Goal: Transaction & Acquisition: Subscribe to service/newsletter

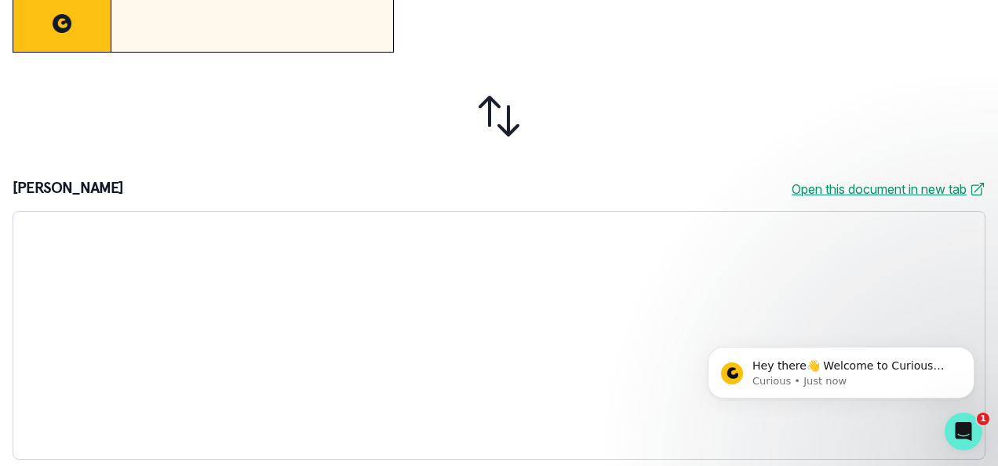
scroll to position [523, 0]
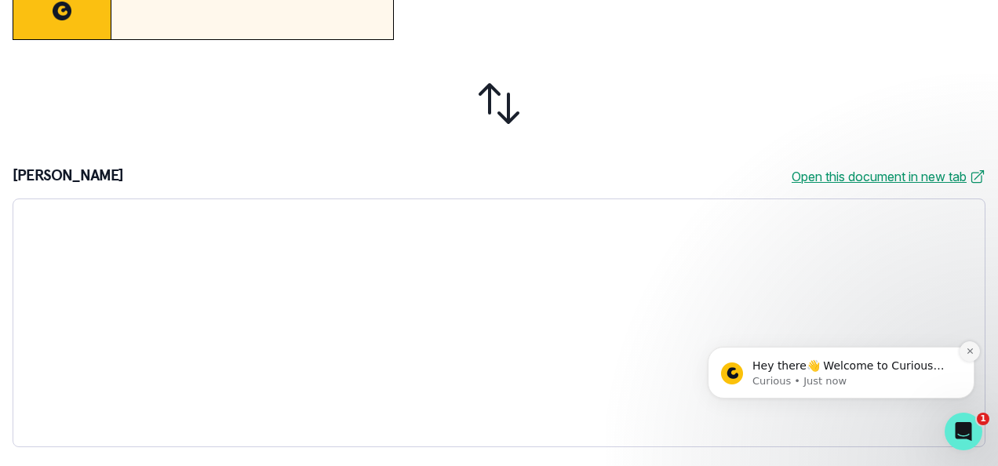
click at [963, 355] on button "Dismiss notification" at bounding box center [970, 351] width 20 height 20
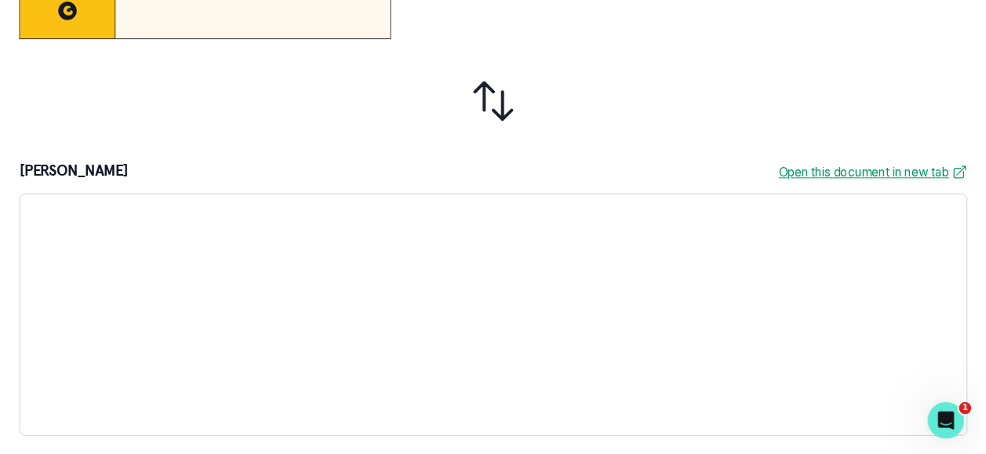
scroll to position [79, 0]
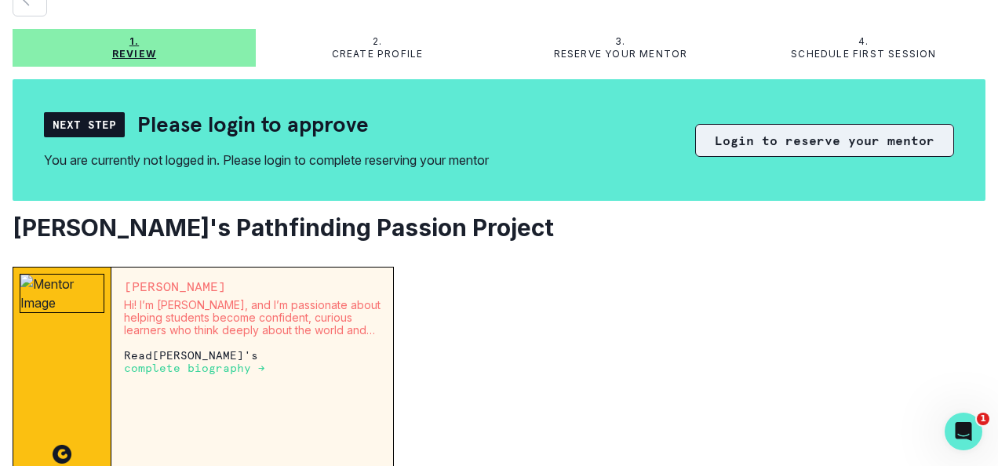
click at [774, 148] on button "Login to reserve your mentor" at bounding box center [824, 140] width 259 height 33
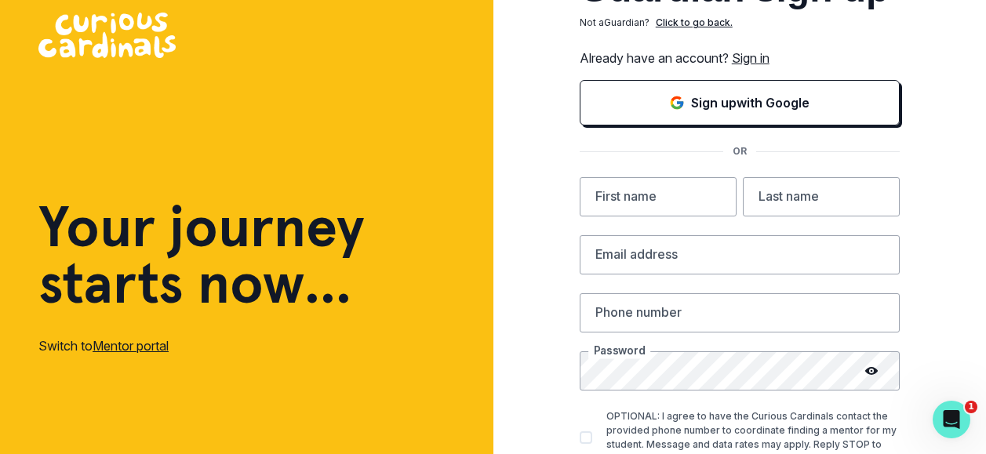
scroll to position [43, 0]
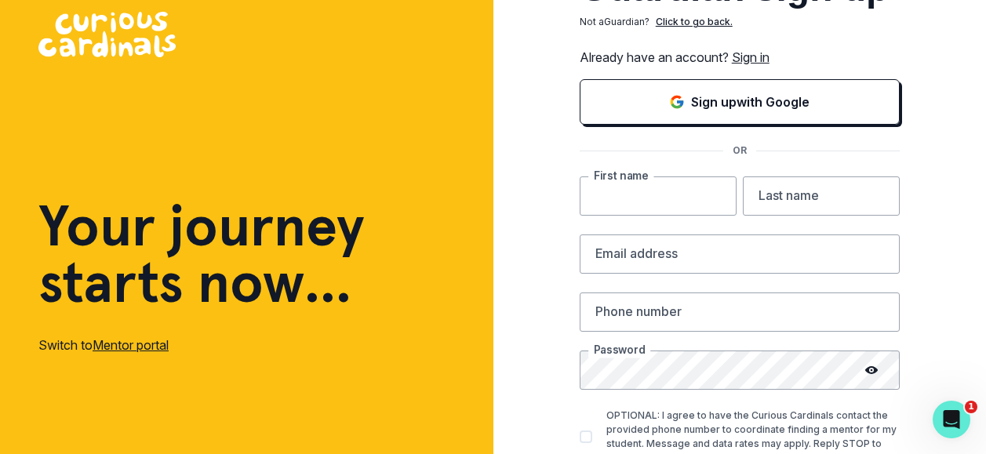
click at [705, 203] on input "text" at bounding box center [658, 196] width 157 height 39
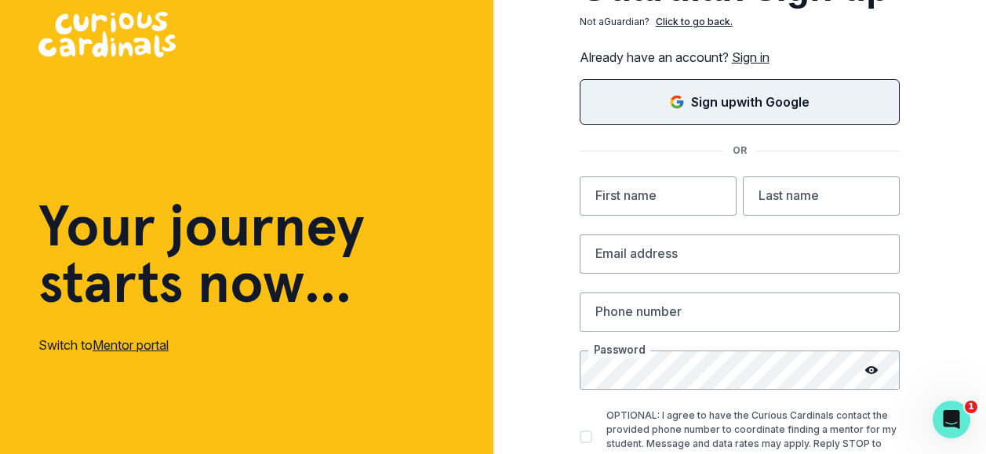
click at [752, 90] on button "Sign up with Google" at bounding box center [740, 102] width 320 height 46
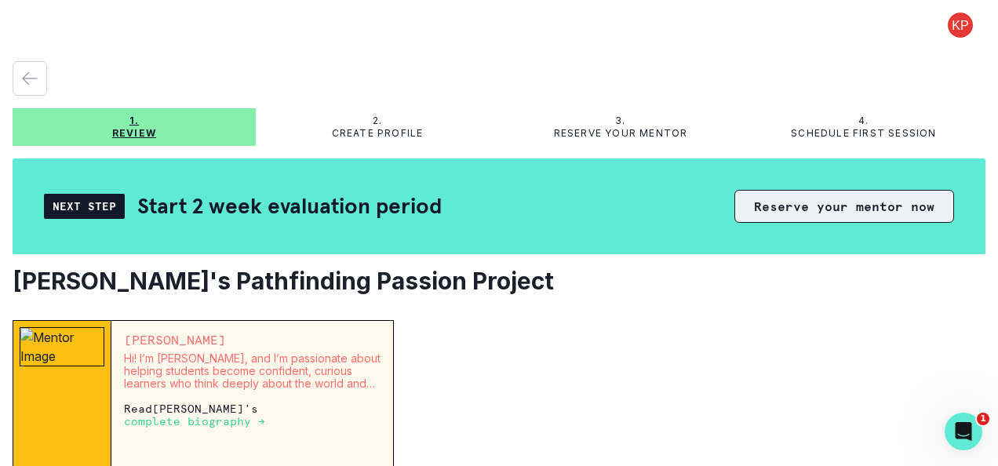
click at [837, 202] on button "Reserve your mentor now" at bounding box center [844, 206] width 220 height 33
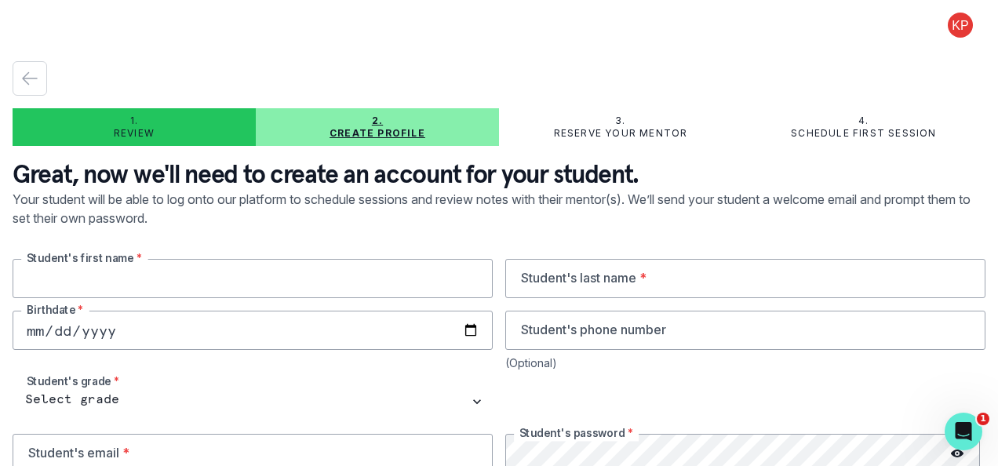
click at [417, 275] on input "text" at bounding box center [253, 278] width 480 height 39
type input "[PERSON_NAME]"
type input "[DATE]"
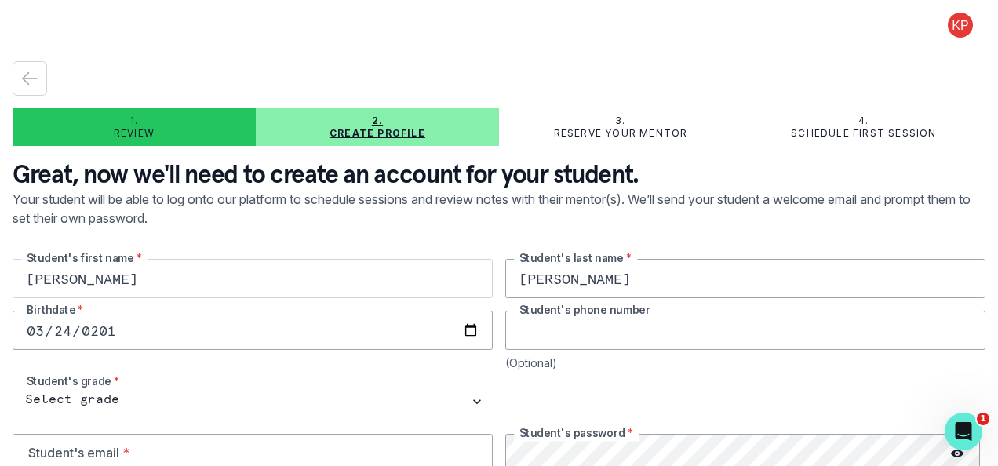
scroll to position [87, 0]
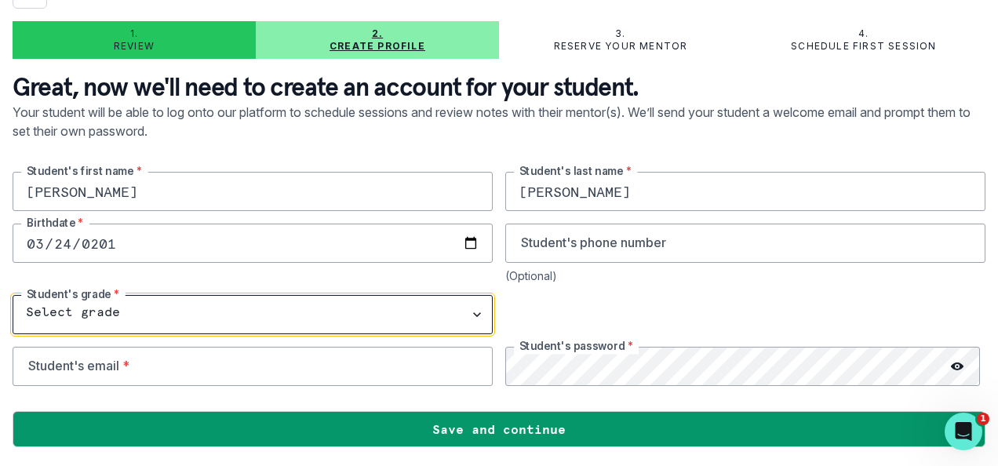
click at [82, 314] on select "Select grade 1st Grade 2nd Grade 3rd Grade 4th Grade 5th Grade 6th Grade 7th Gr…" at bounding box center [253, 314] width 480 height 39
select select "9th Grade"
click at [13, 295] on select "Select grade 1st Grade 2nd Grade 3rd Grade 4th Grade 5th Grade 6th Grade 7th Gr…" at bounding box center [253, 314] width 480 height 39
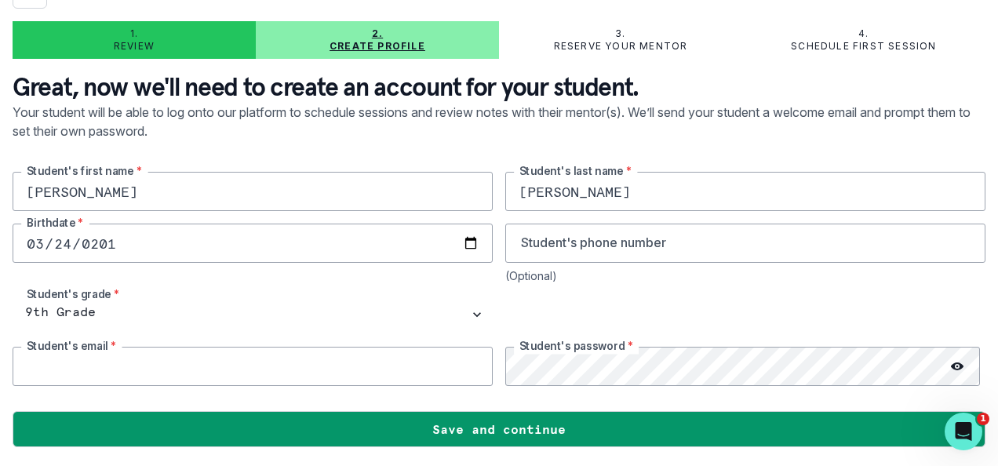
click at [138, 374] on input "email" at bounding box center [253, 366] width 480 height 39
type input "k"
type input "[EMAIL_ADDRESS][DOMAIN_NAME]"
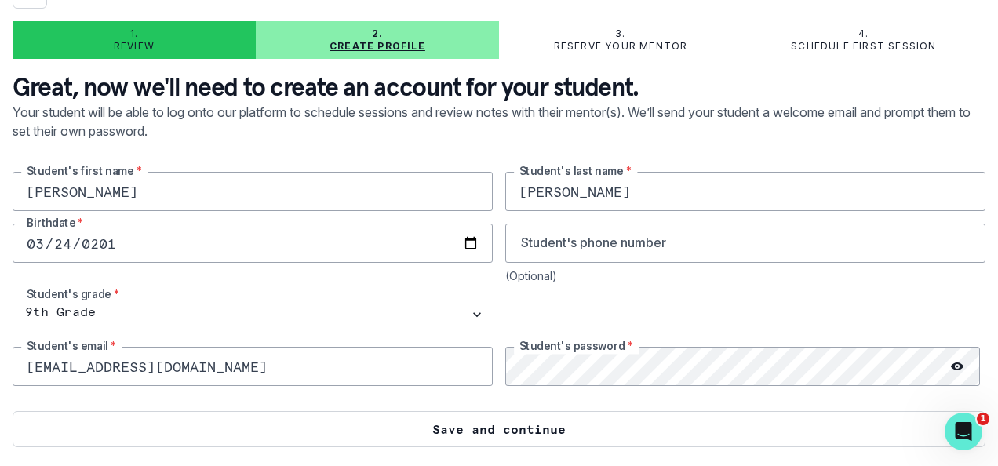
click at [520, 428] on button "Save and continue" at bounding box center [499, 429] width 973 height 36
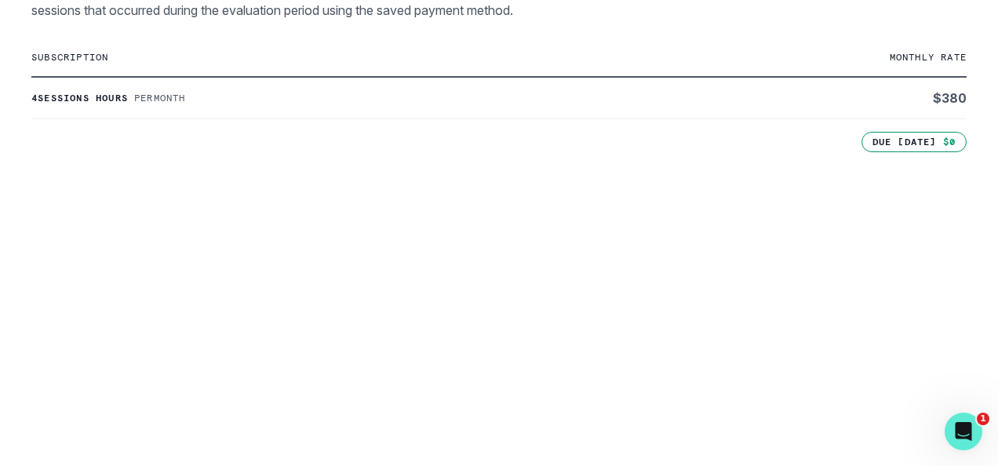
scroll to position [631, 0]
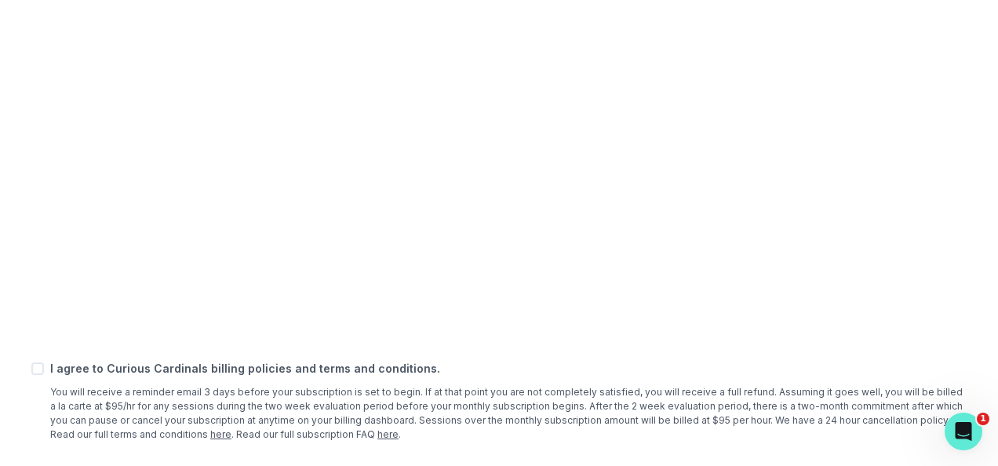
click at [37, 369] on span at bounding box center [37, 369] width 13 height 13
click at [31, 369] on input "checkbox" at bounding box center [31, 369] width 1 height 1
checkbox input "true"
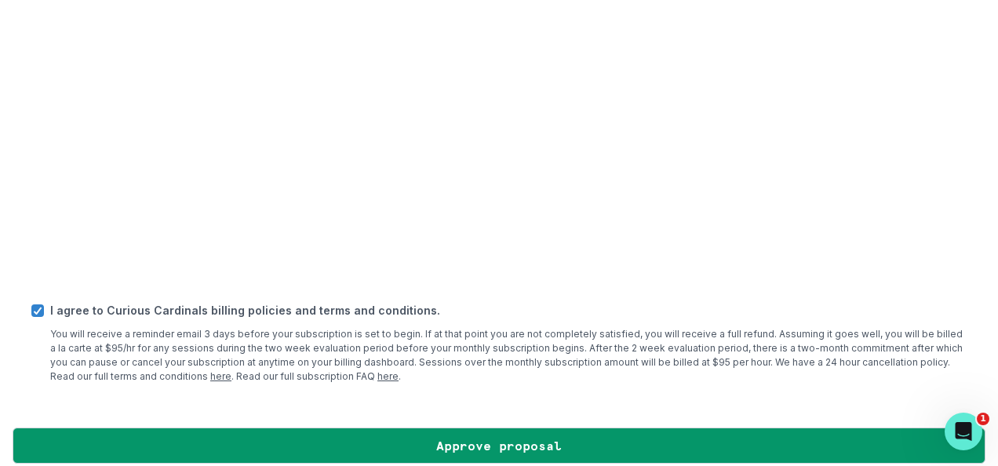
scroll to position [705, 0]
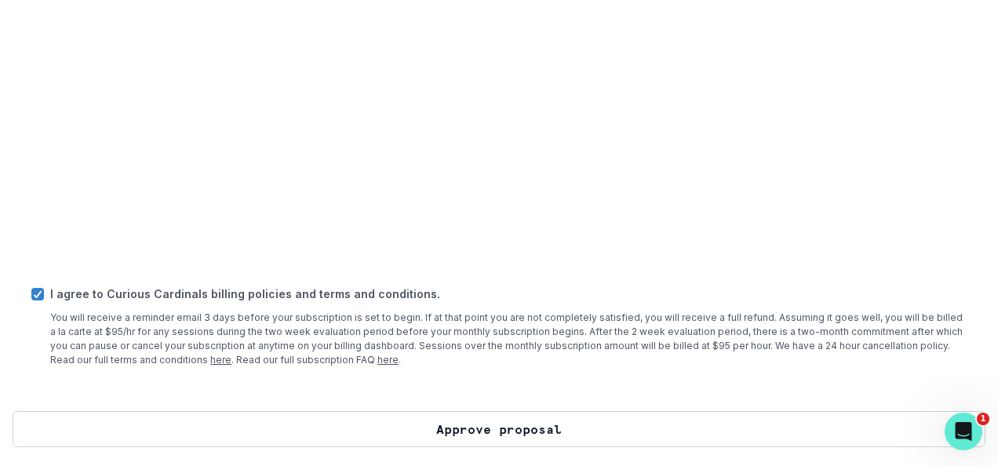
click at [501, 431] on button "Approve proposal" at bounding box center [499, 429] width 973 height 36
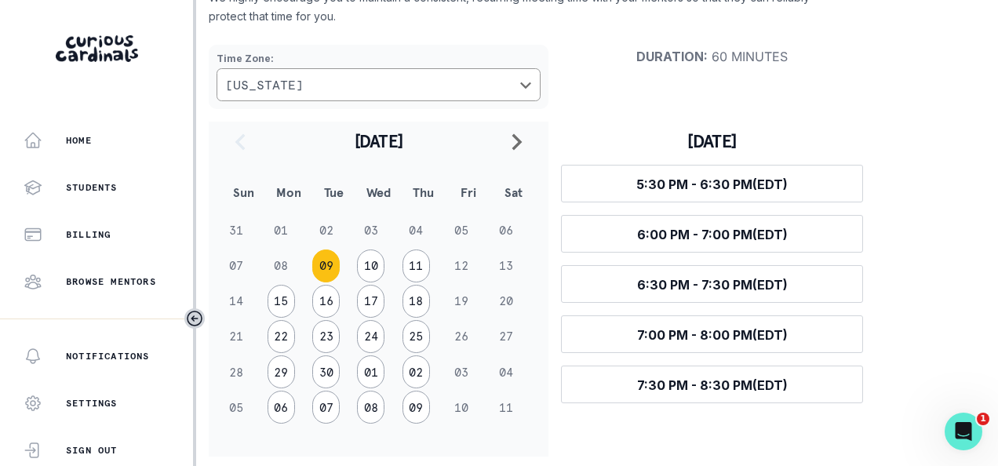
scroll to position [159, 0]
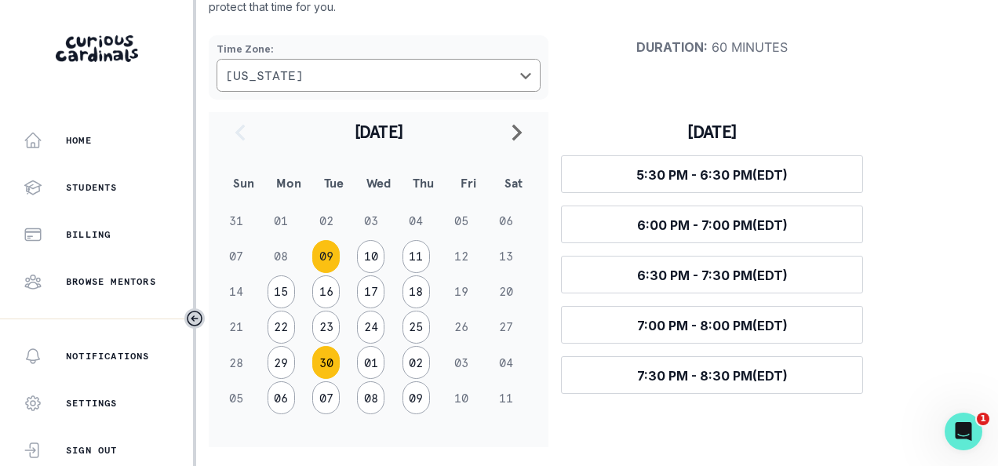
click at [332, 370] on button "30" at bounding box center [325, 362] width 27 height 33
click at [519, 133] on icon "navigate to next month" at bounding box center [517, 132] width 10 height 16
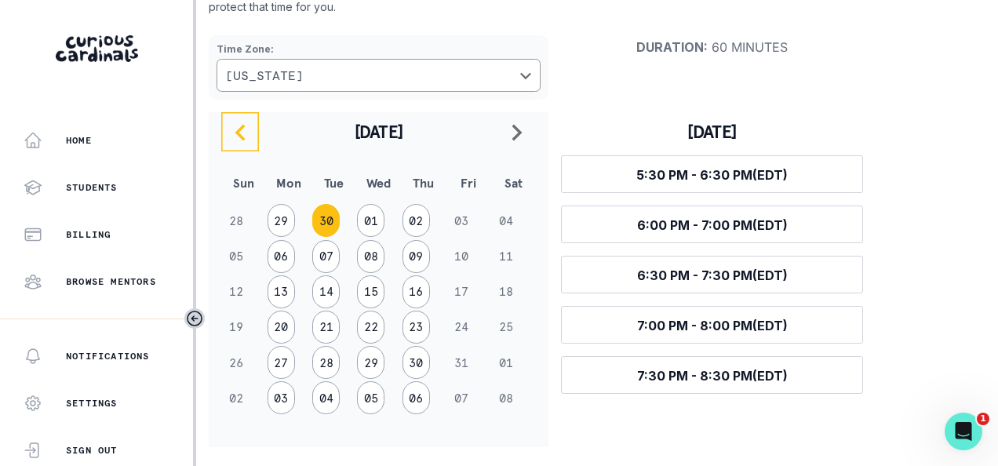
click at [247, 129] on icon "navigate to previous month" at bounding box center [240, 132] width 19 height 19
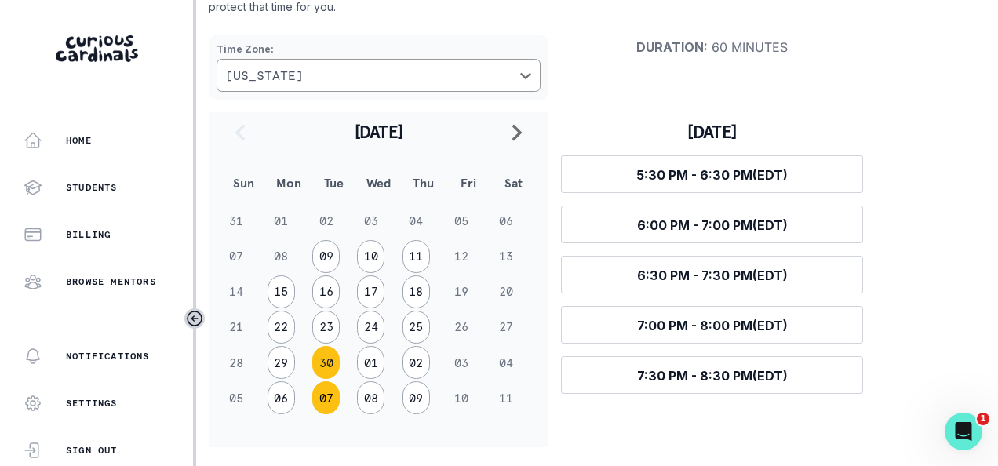
click at [323, 395] on button "07" at bounding box center [325, 397] width 27 height 33
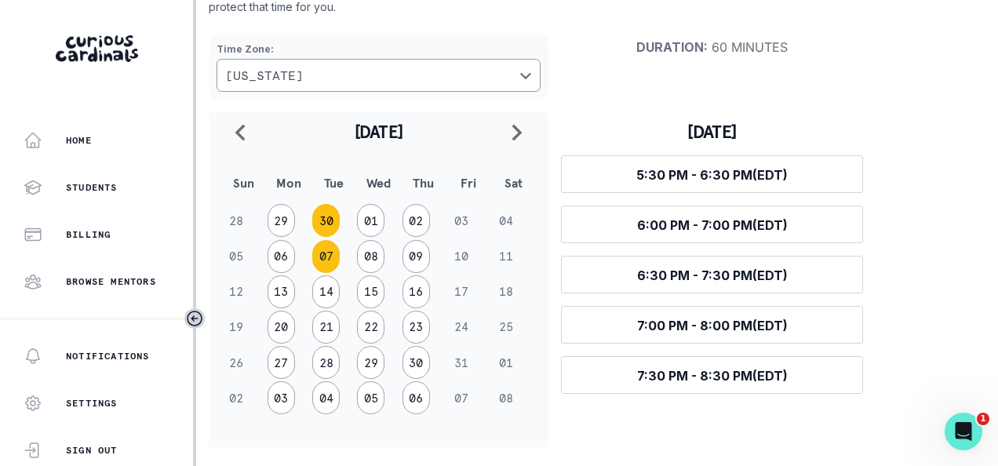
click at [323, 214] on button "30" at bounding box center [325, 220] width 27 height 33
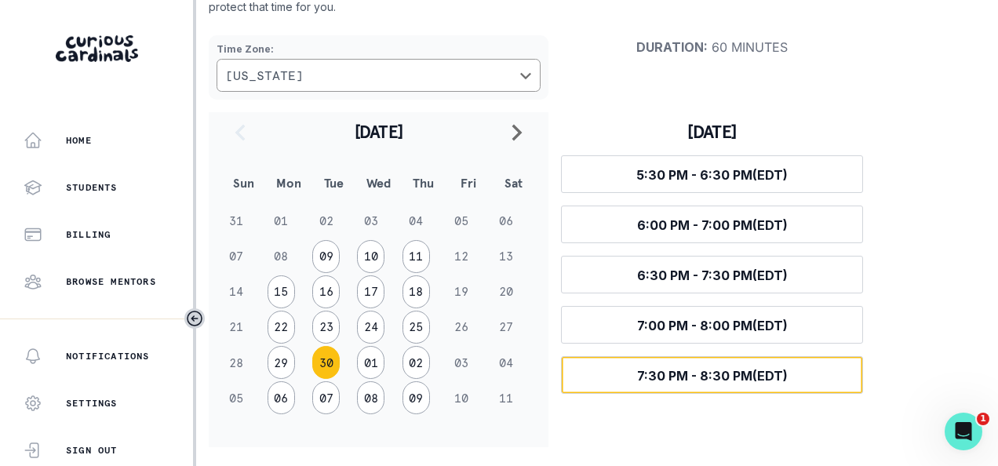
click at [707, 372] on span "7:30 PM - 8:30 PM (EDT)" at bounding box center [712, 376] width 151 height 16
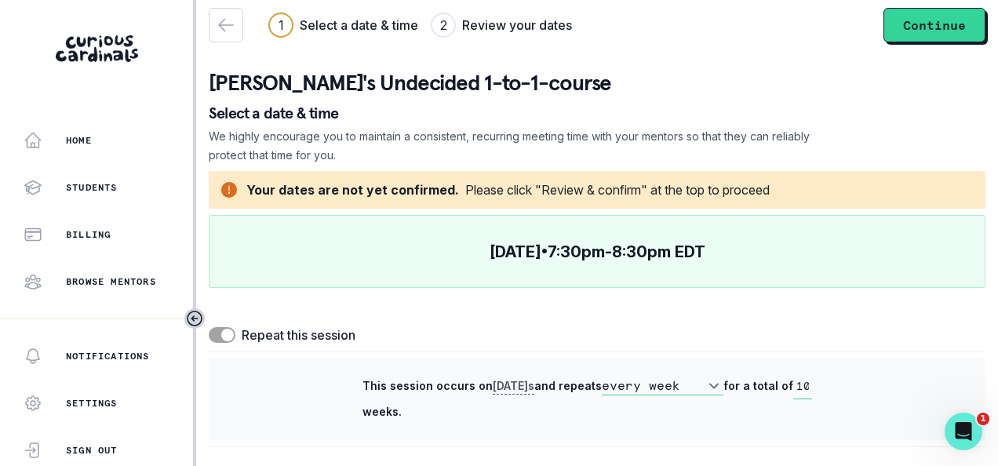
scroll to position [11, 0]
click at [897, 39] on button "Continue" at bounding box center [935, 25] width 102 height 35
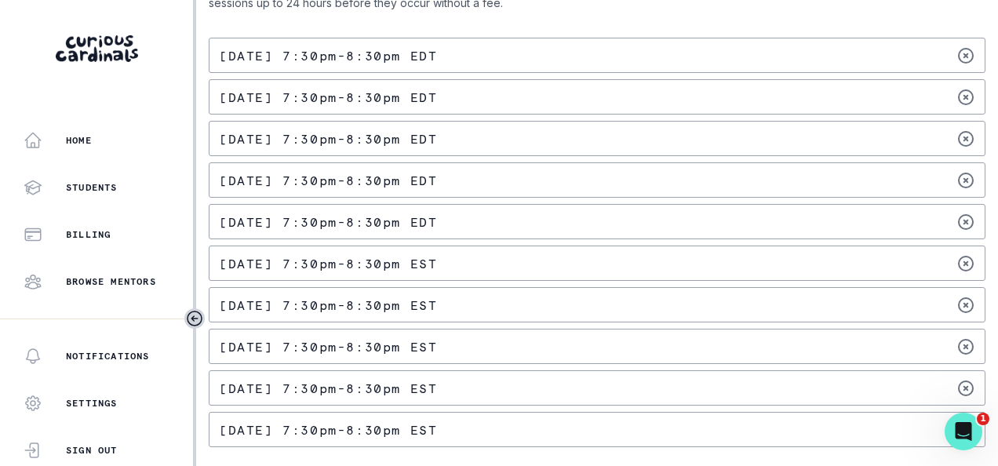
scroll to position [0, 0]
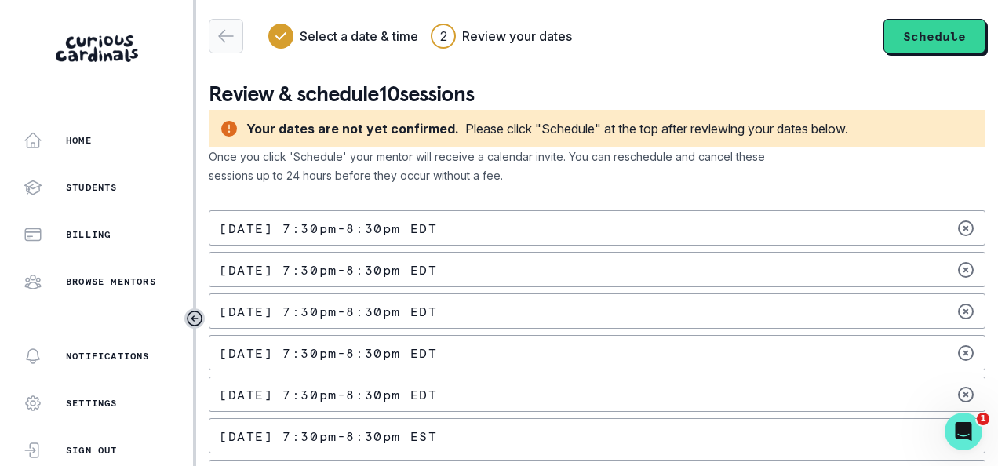
click at [223, 31] on icon "button" at bounding box center [226, 37] width 14 height 12
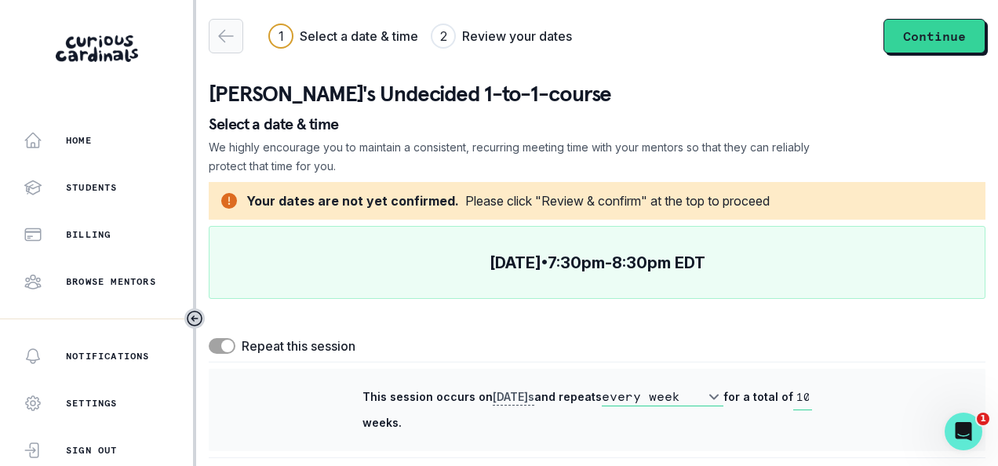
scroll to position [11, 0]
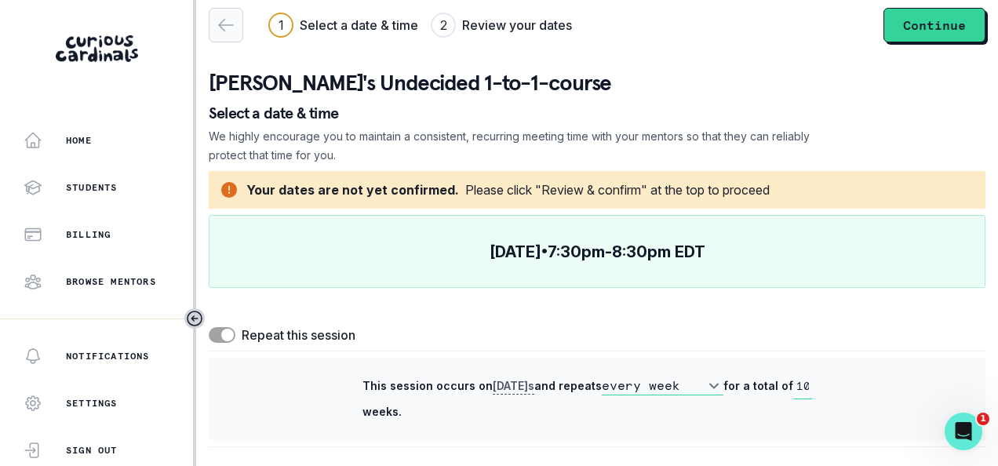
click at [228, 24] on icon "button" at bounding box center [226, 25] width 19 height 19
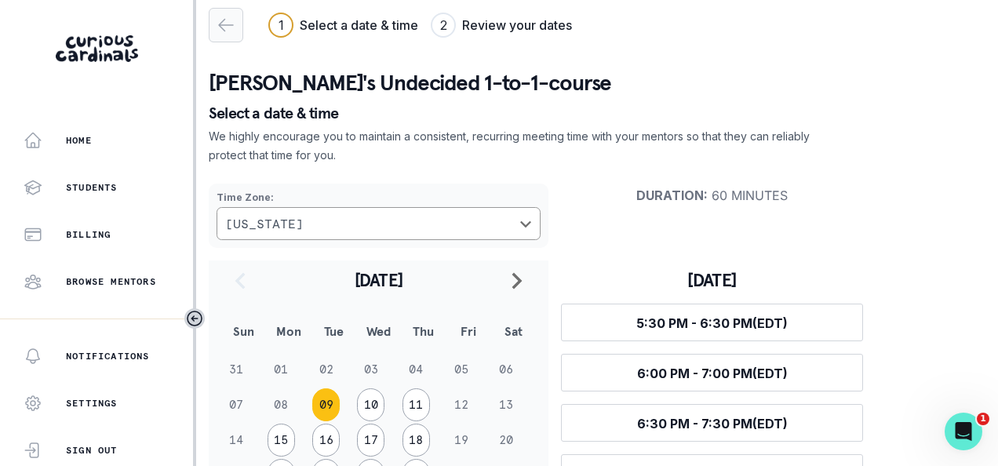
scroll to position [159, 0]
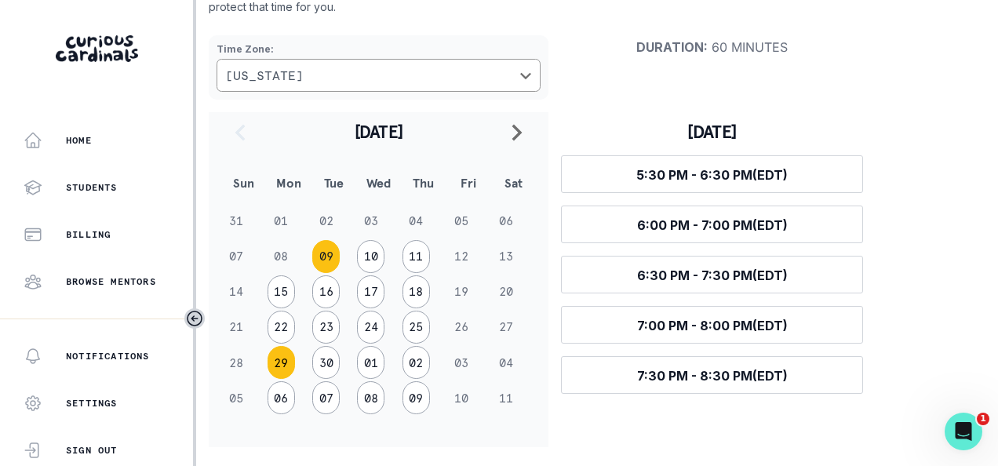
click at [275, 362] on button "29" at bounding box center [281, 362] width 27 height 33
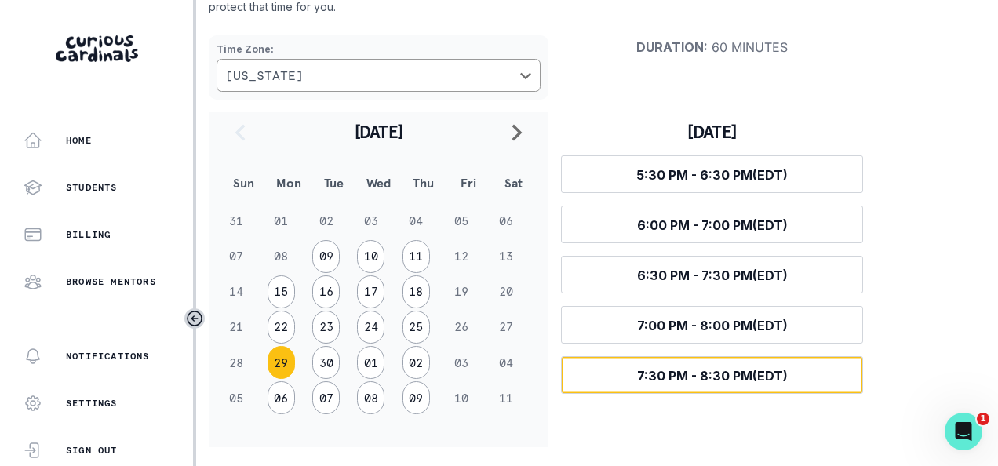
click at [622, 363] on button "Select time 7:30 PM - 8:30 PM (EDT)" at bounding box center [712, 375] width 302 height 38
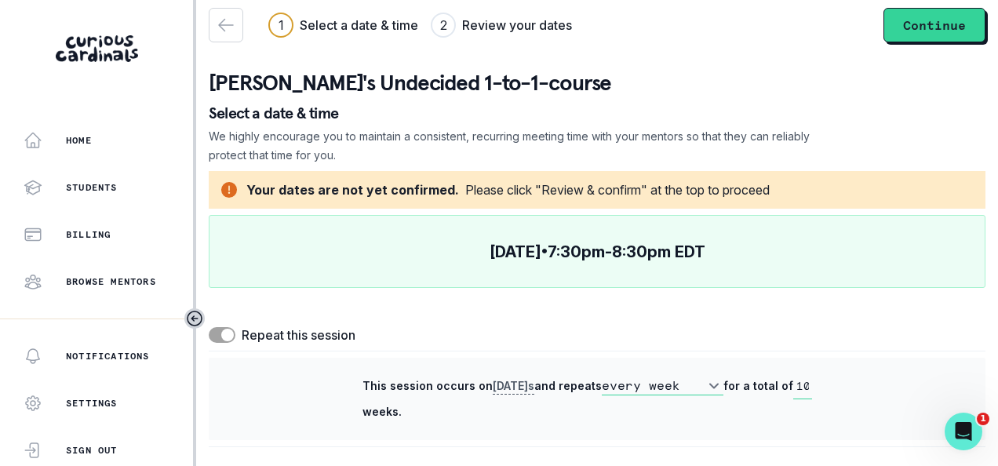
scroll to position [11, 0]
click at [918, 21] on button "Continue" at bounding box center [935, 25] width 102 height 35
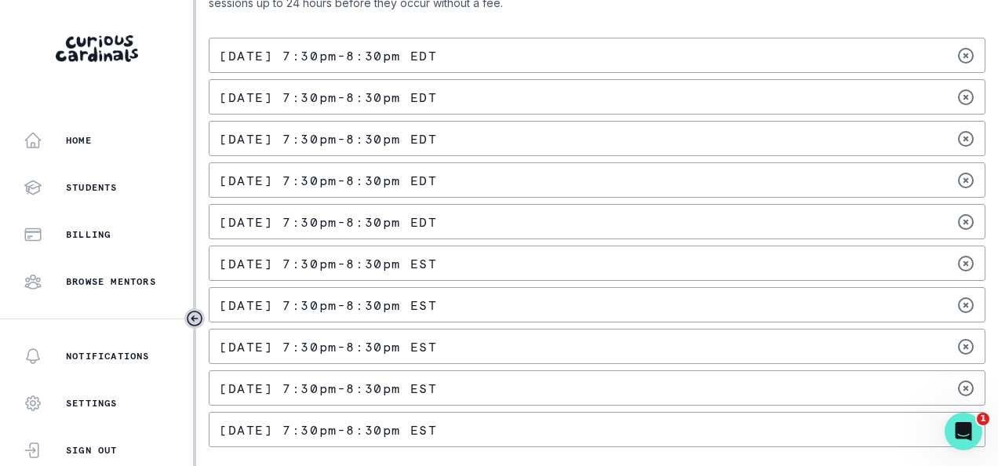
scroll to position [0, 0]
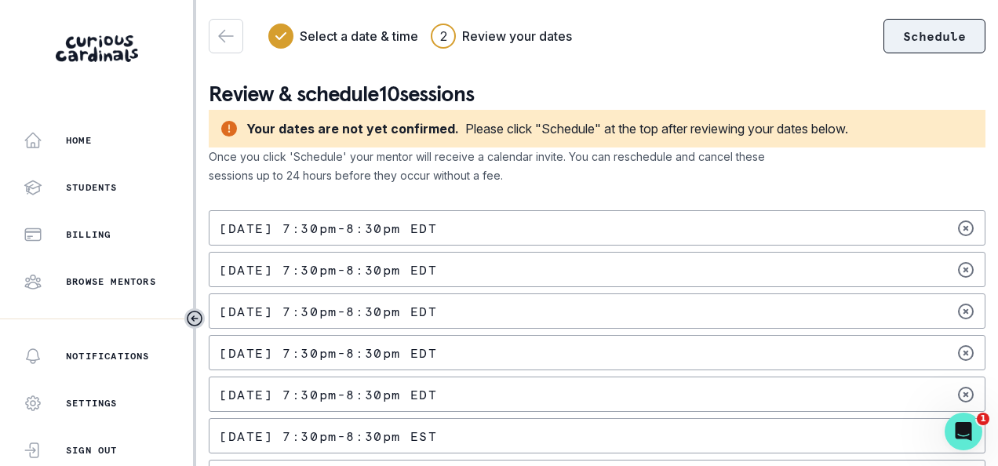
click at [913, 38] on button "Schedule" at bounding box center [935, 36] width 102 height 35
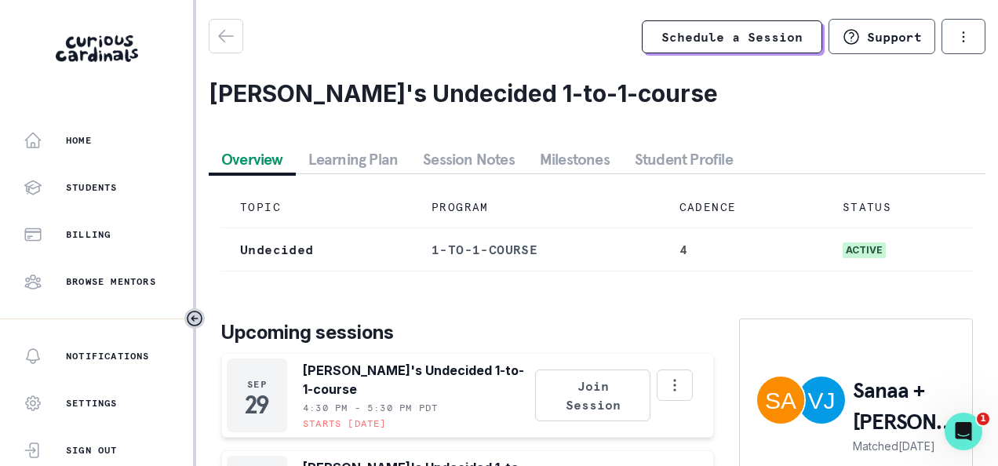
click at [653, 164] on button "Student Profile" at bounding box center [683, 159] width 123 height 28
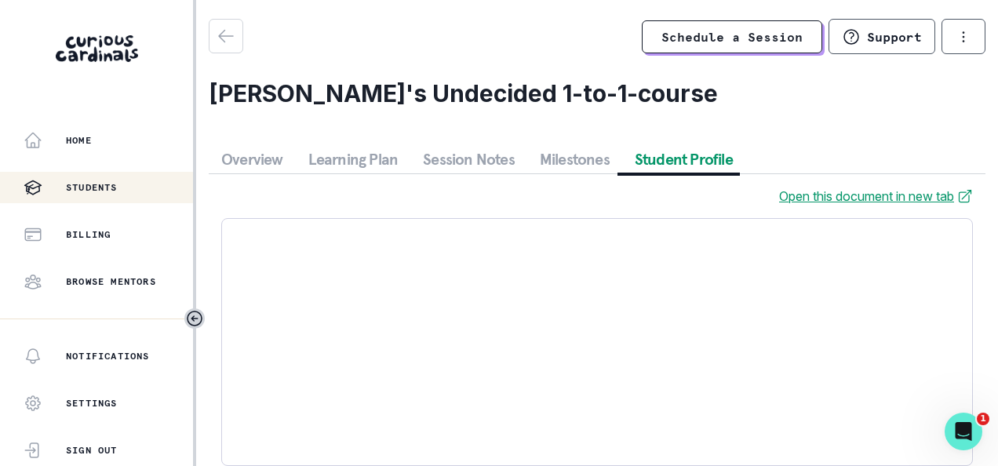
click at [97, 188] on p "Students" at bounding box center [92, 187] width 52 height 13
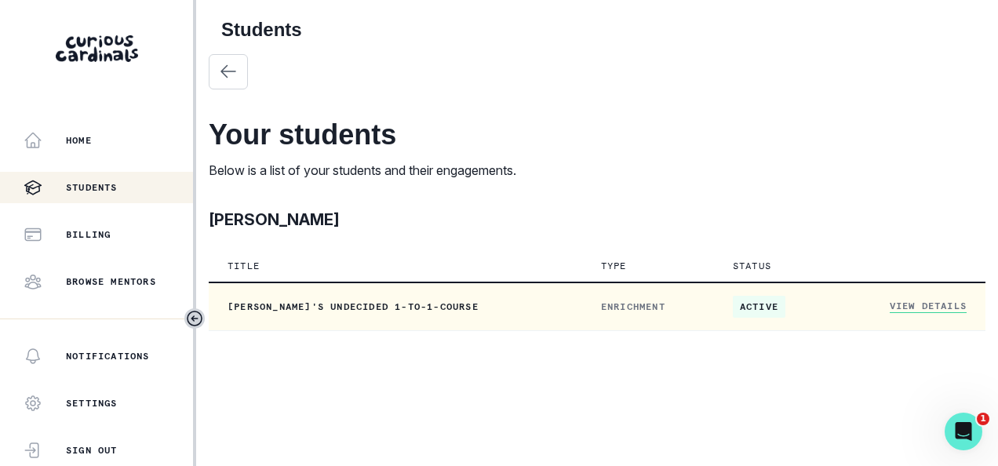
click at [363, 308] on p "[PERSON_NAME]'s Undecided 1-to-1-course" at bounding box center [396, 307] width 336 height 13
click at [913, 309] on link "View Details" at bounding box center [928, 306] width 77 height 13
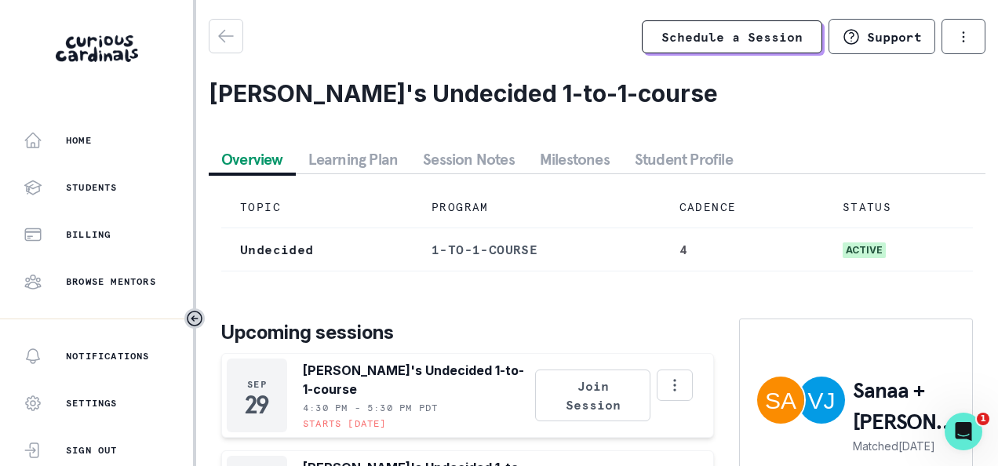
click at [358, 94] on h2 "[PERSON_NAME]'s Undecided 1-to-1-course" at bounding box center [597, 93] width 777 height 28
drag, startPoint x: 358, startPoint y: 94, endPoint x: 348, endPoint y: 98, distance: 10.9
click at [348, 98] on h2 "[PERSON_NAME]'s Undecided 1-to-1-course" at bounding box center [597, 93] width 777 height 28
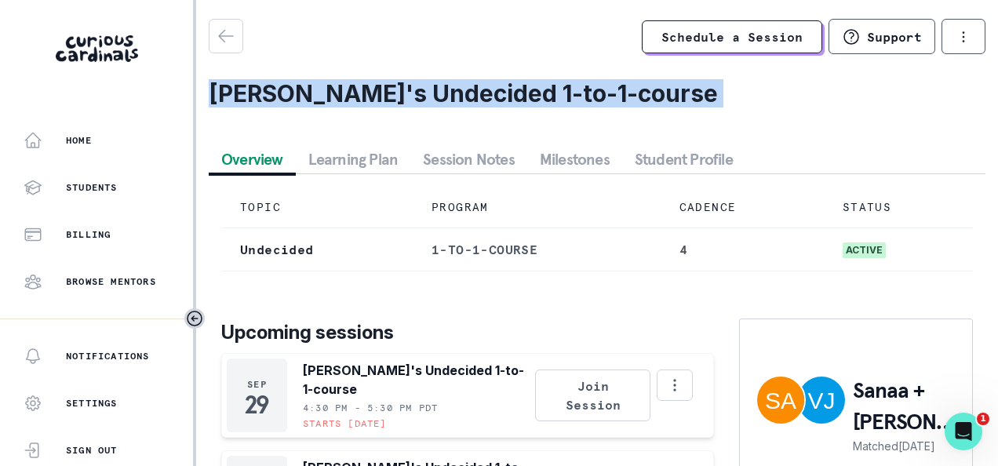
click at [348, 98] on h2 "[PERSON_NAME]'s Undecided 1-to-1-course" at bounding box center [597, 93] width 777 height 28
drag, startPoint x: 348, startPoint y: 98, endPoint x: 370, endPoint y: 128, distance: 37.5
click at [370, 128] on div "Schedule a Session Support Request engagement pause Cancel subscription [PERSON…" at bounding box center [597, 354] width 777 height 670
